Goal: Register for event/course

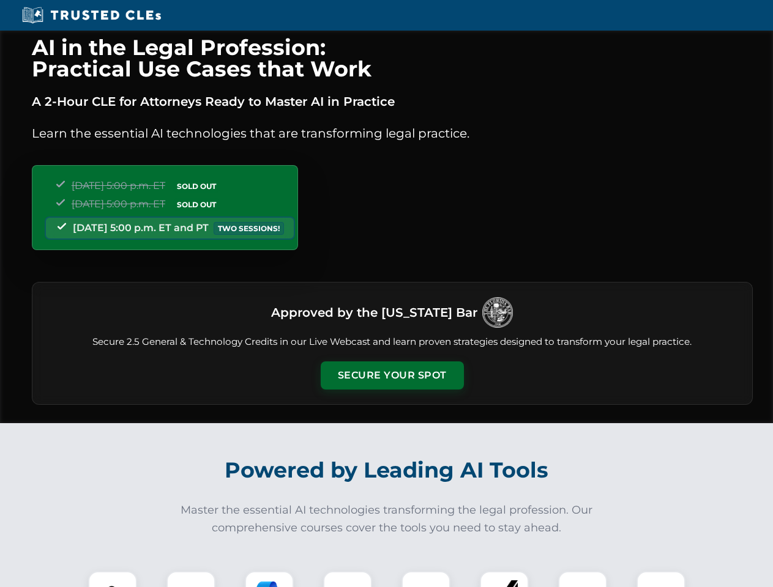
click at [392, 376] on button "Secure Your Spot" at bounding box center [392, 376] width 143 height 28
click at [113, 579] on img at bounding box center [112, 595] width 35 height 35
click at [191, 579] on div at bounding box center [190, 595] width 49 height 49
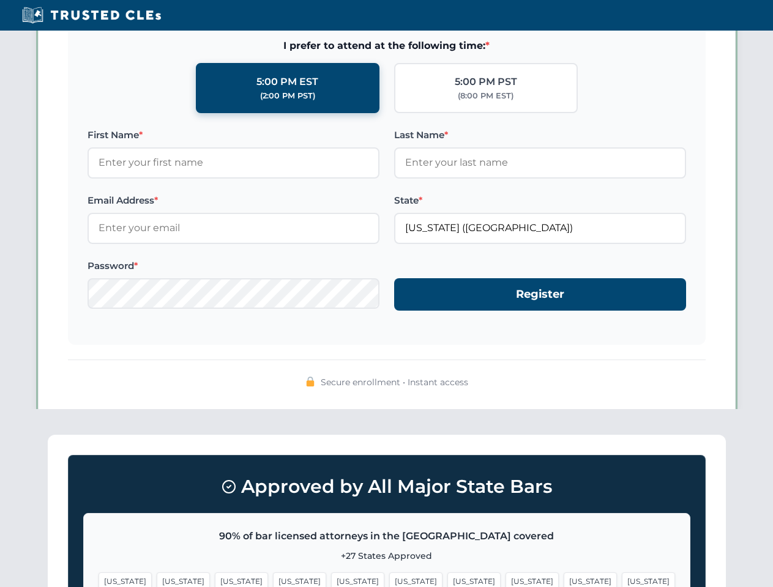
click at [564, 579] on span "[US_STATE]" at bounding box center [590, 582] width 53 height 18
